Goal: Navigation & Orientation: Find specific page/section

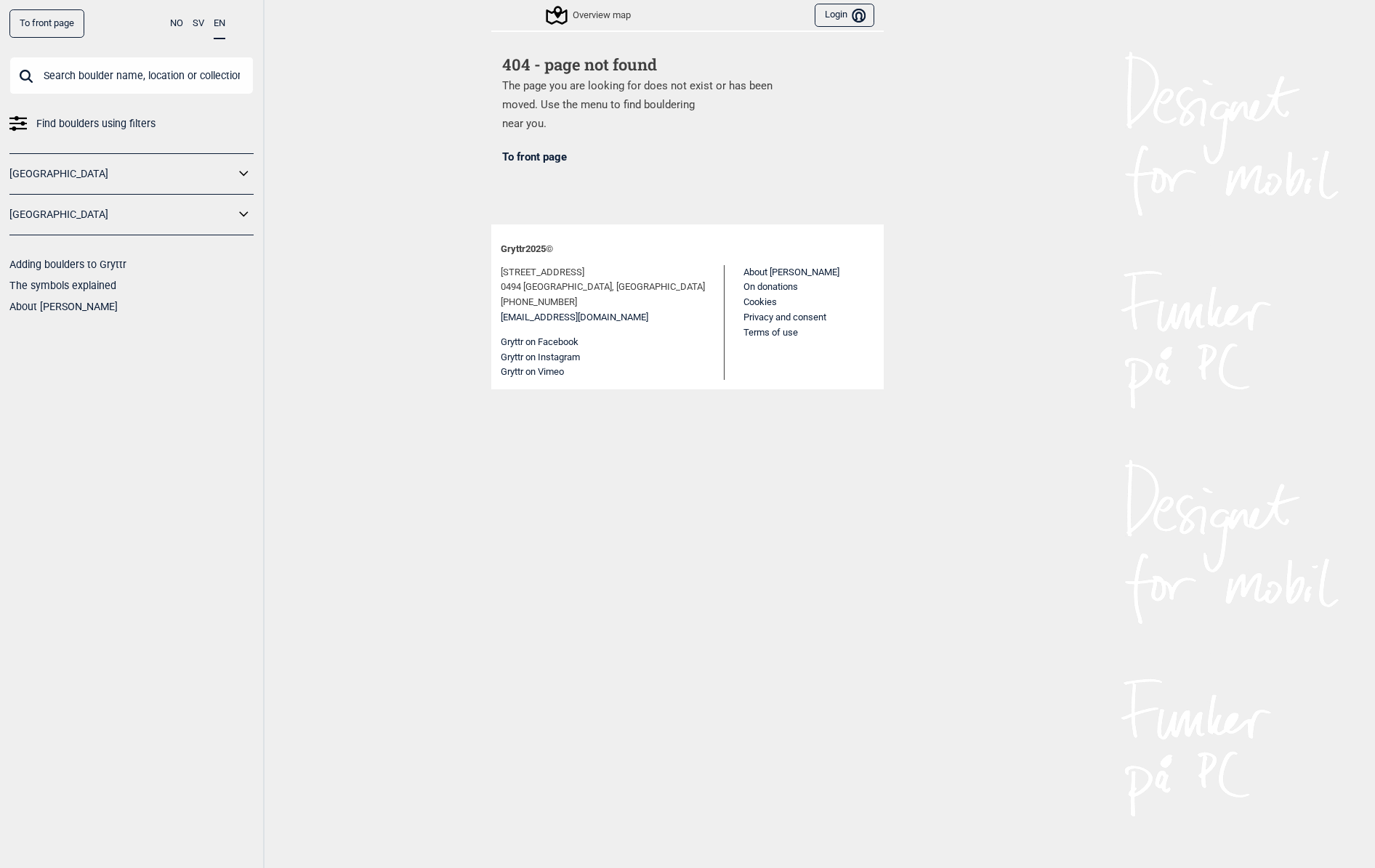
click at [162, 171] on link "[GEOGRAPHIC_DATA]" at bounding box center [121, 174] width 225 height 21
